Goal: Register for event/course

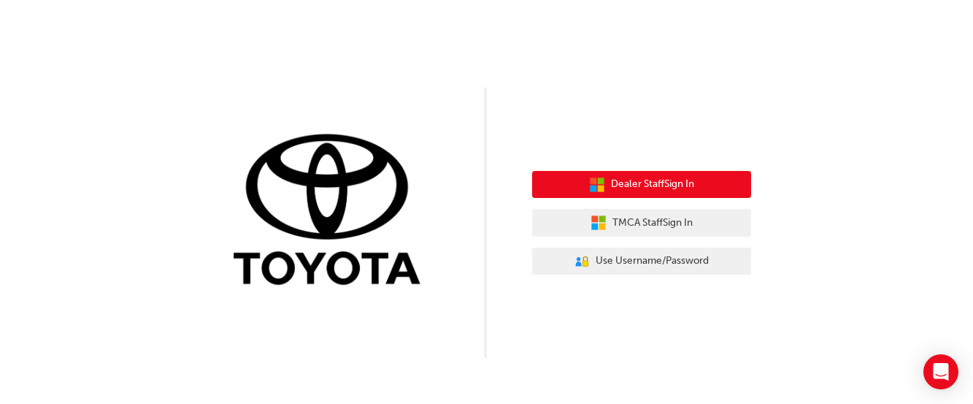
click at [666, 183] on span "Dealer Staff Sign In" at bounding box center [652, 184] width 83 height 17
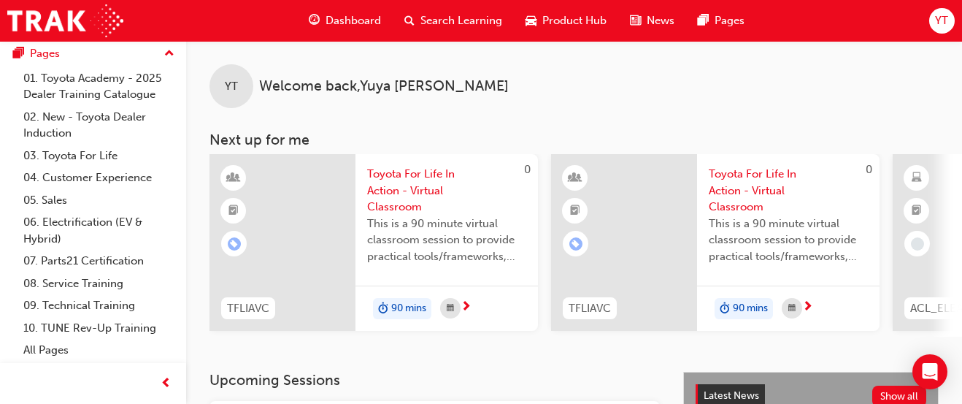
click at [421, 186] on span "Toyota For Life In Action - Virtual Classroom" at bounding box center [446, 191] width 159 height 50
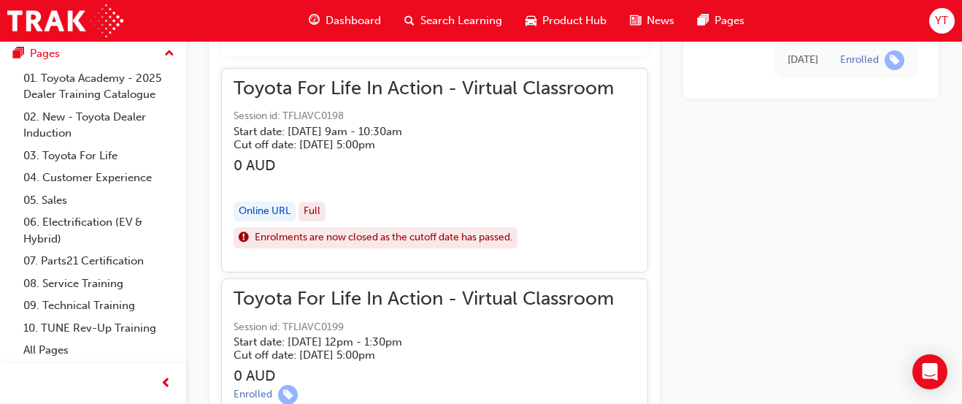
scroll to position [1197, 0]
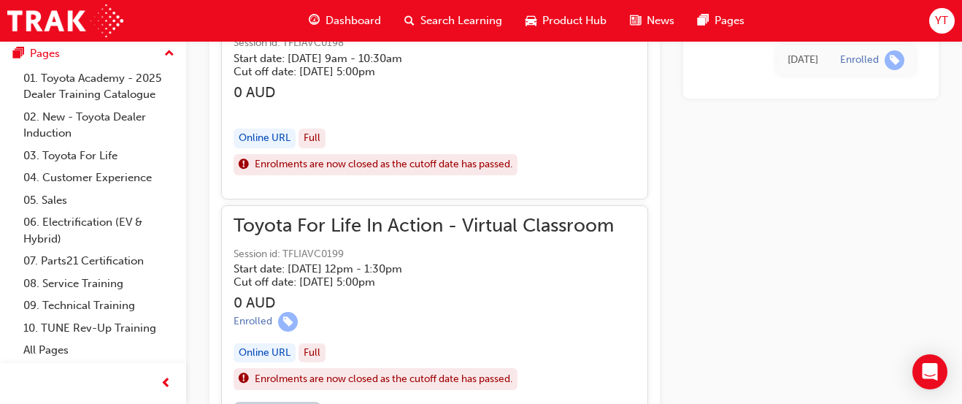
click at [258, 352] on div "Online URL" at bounding box center [265, 353] width 62 height 20
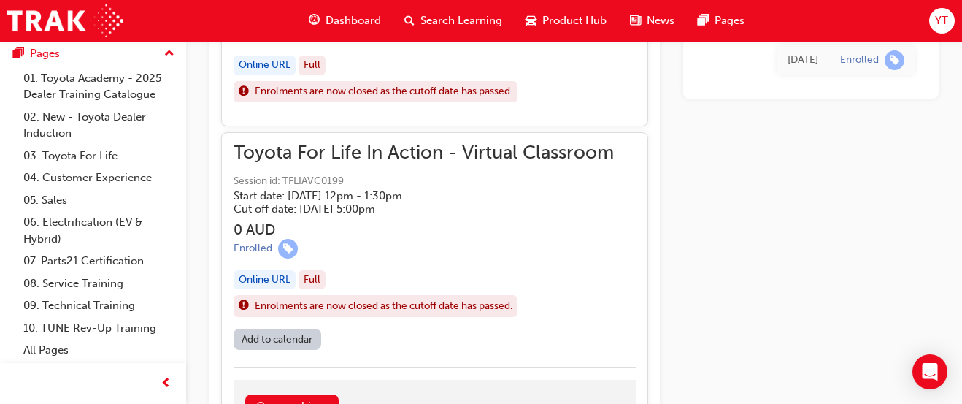
click at [251, 275] on div "Online URL" at bounding box center [265, 280] width 62 height 20
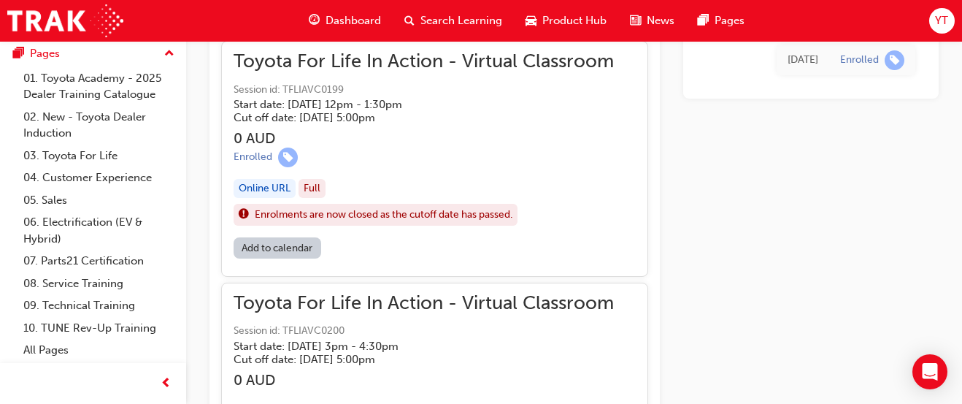
scroll to position [1343, 0]
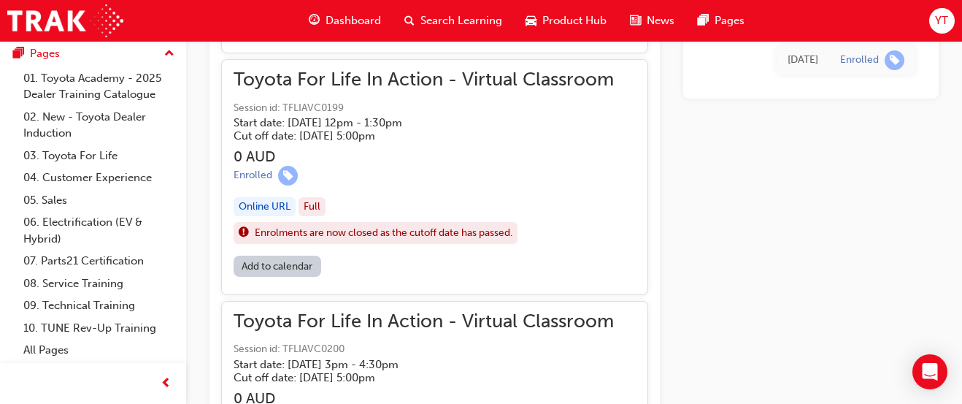
click at [277, 205] on div "Online URL" at bounding box center [265, 207] width 62 height 20
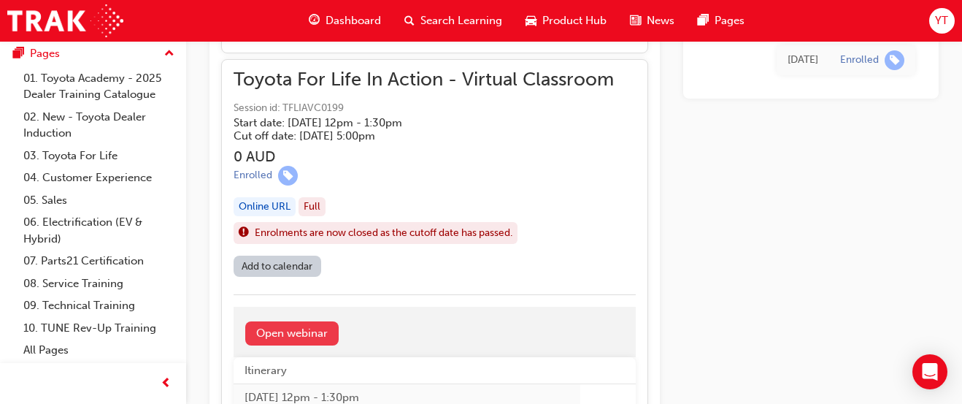
click at [301, 327] on link "Open webinar" at bounding box center [291, 333] width 93 height 24
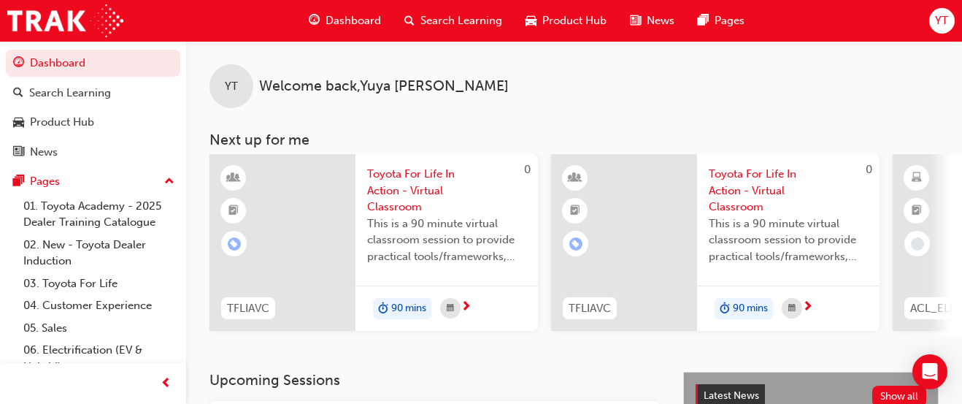
click at [391, 180] on span "Toyota For Life In Action - Virtual Classroom" at bounding box center [446, 191] width 159 height 50
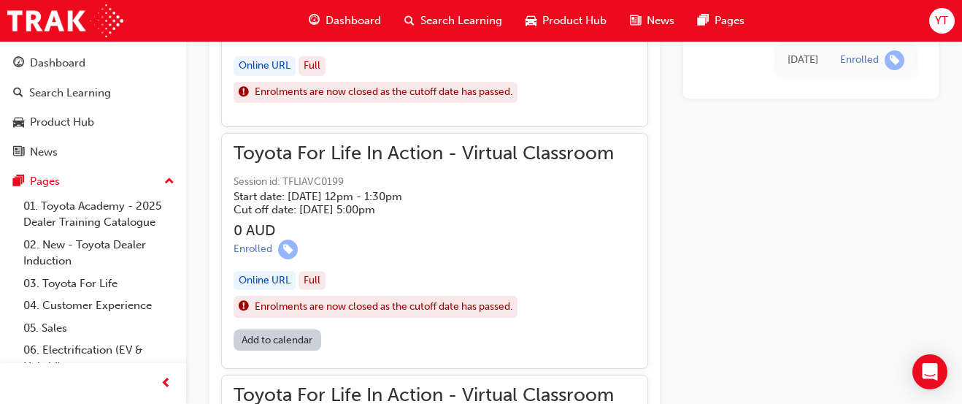
scroll to position [1270, 0]
click at [275, 281] on div "Online URL" at bounding box center [265, 280] width 62 height 20
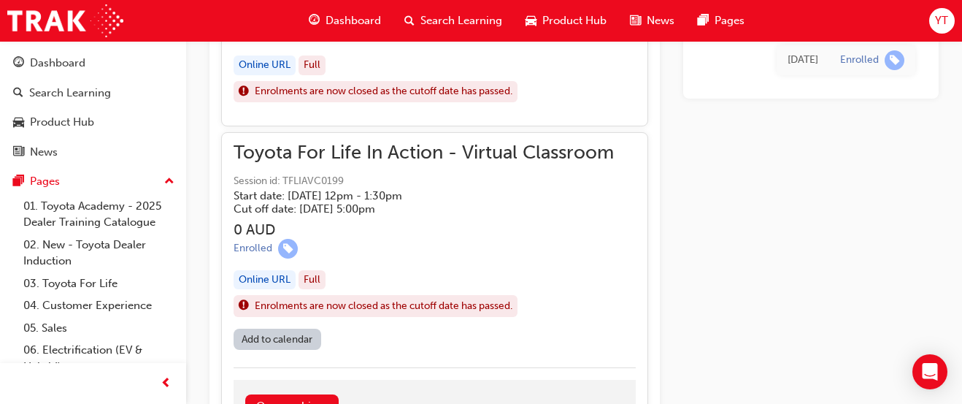
click at [275, 281] on div "Online URL" at bounding box center [265, 280] width 62 height 20
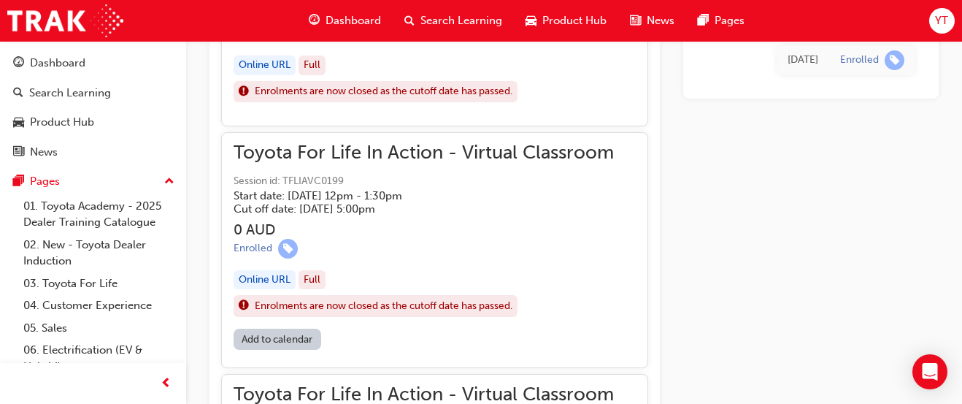
click at [274, 279] on div "Online URL" at bounding box center [265, 280] width 62 height 20
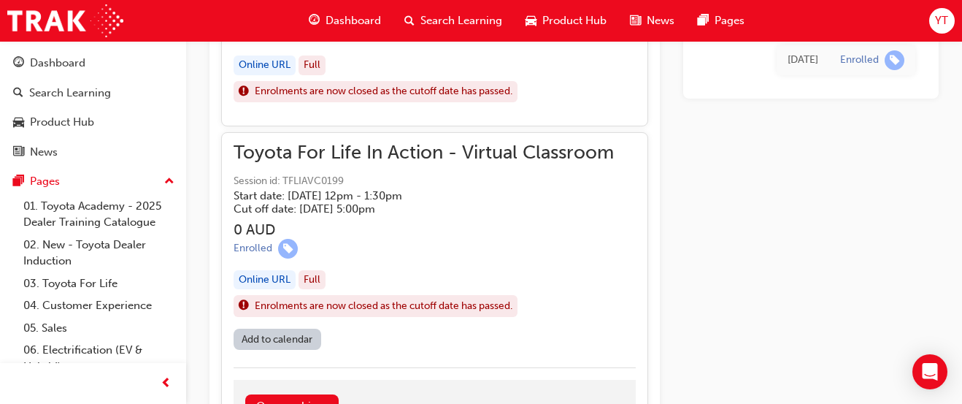
click at [274, 279] on div "Online URL" at bounding box center [265, 280] width 62 height 20
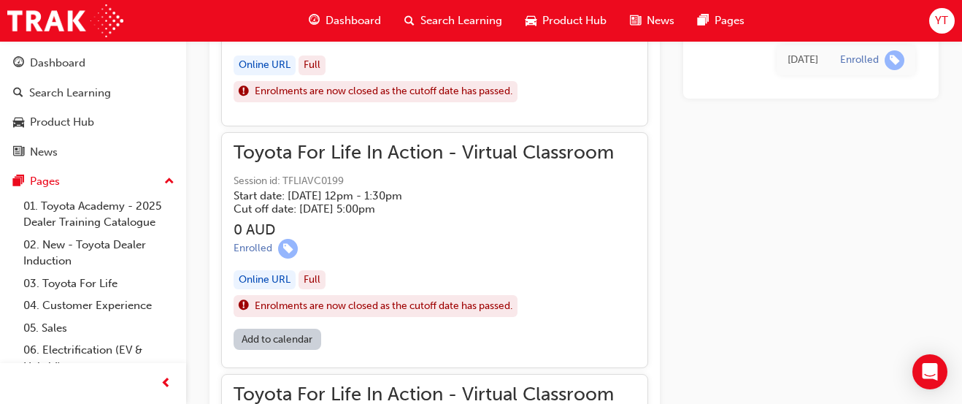
click at [266, 285] on div "Online URL" at bounding box center [265, 280] width 62 height 20
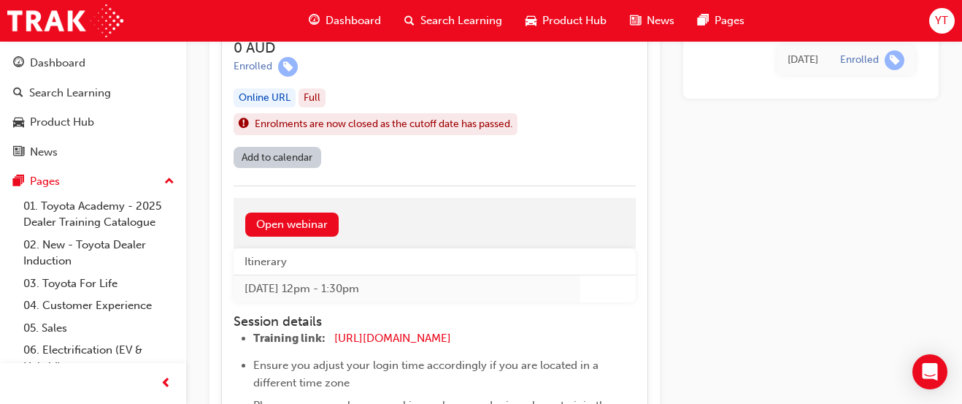
scroll to position [1489, 0]
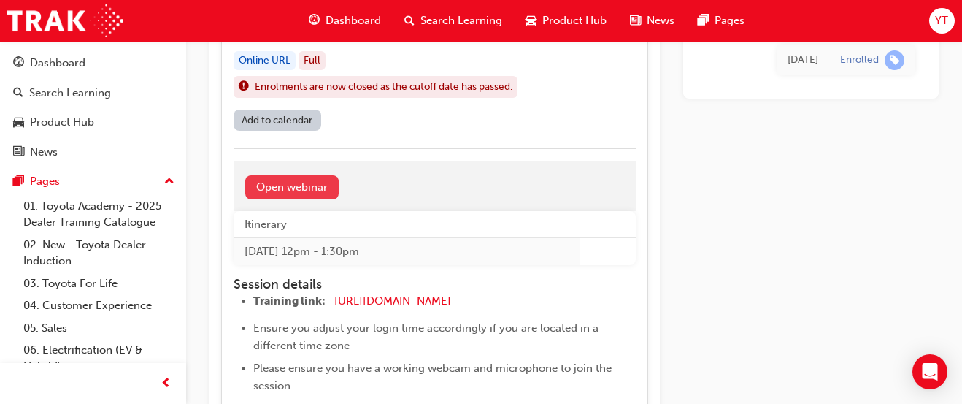
click at [323, 185] on link "Open webinar" at bounding box center [291, 187] width 93 height 24
